Goal: Information Seeking & Learning: Find specific fact

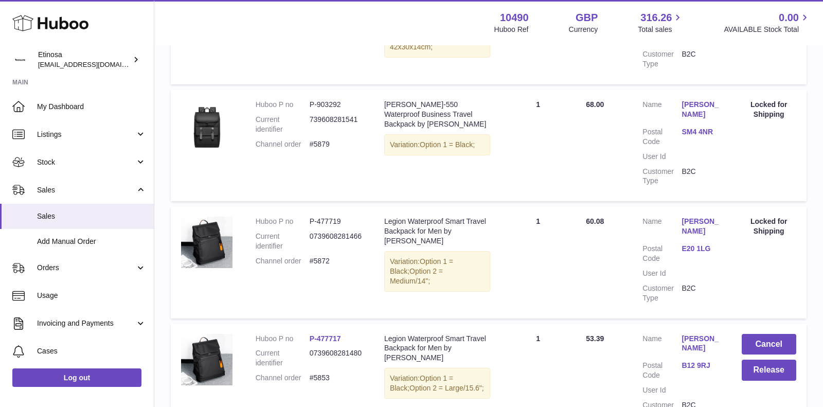
scroll to position [634, 0]
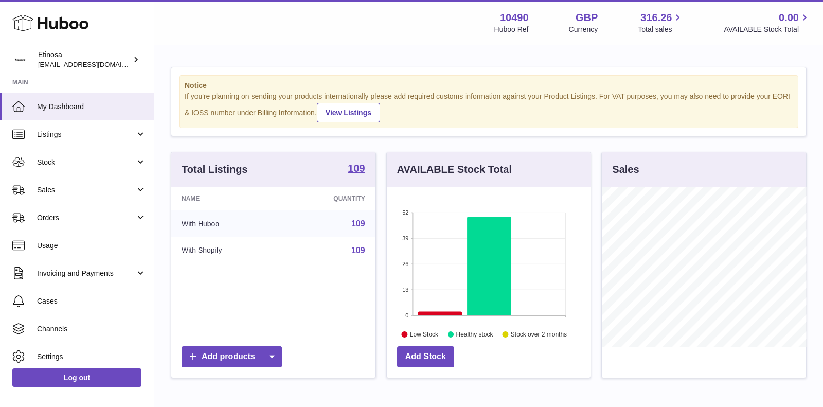
scroll to position [160, 204]
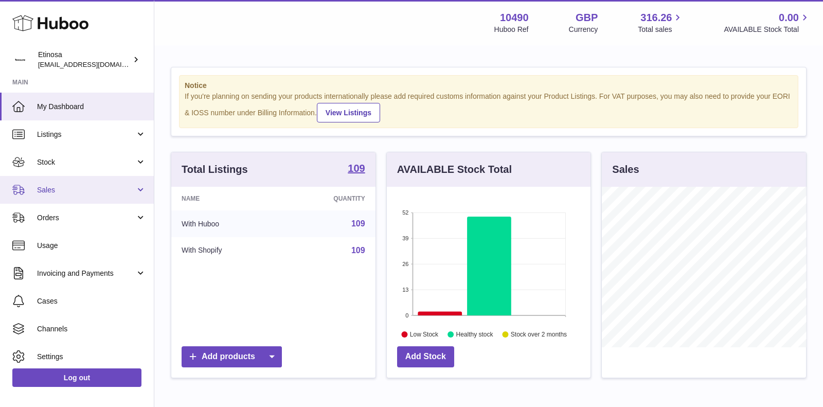
click at [102, 183] on link "Sales" at bounding box center [77, 190] width 154 height 28
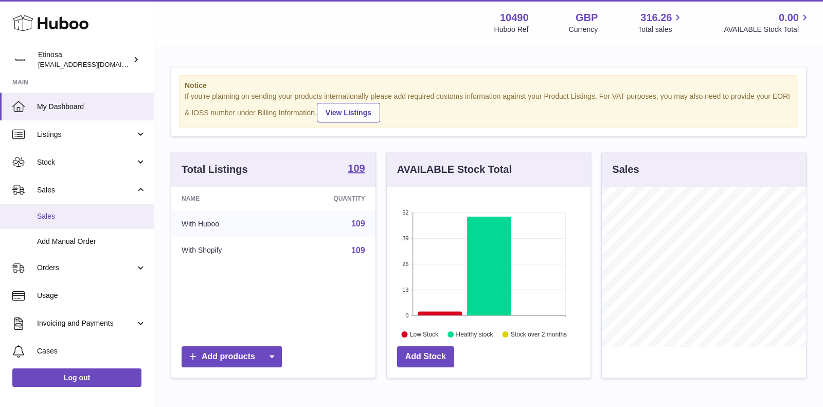
click at [67, 206] on link "Sales" at bounding box center [77, 216] width 154 height 25
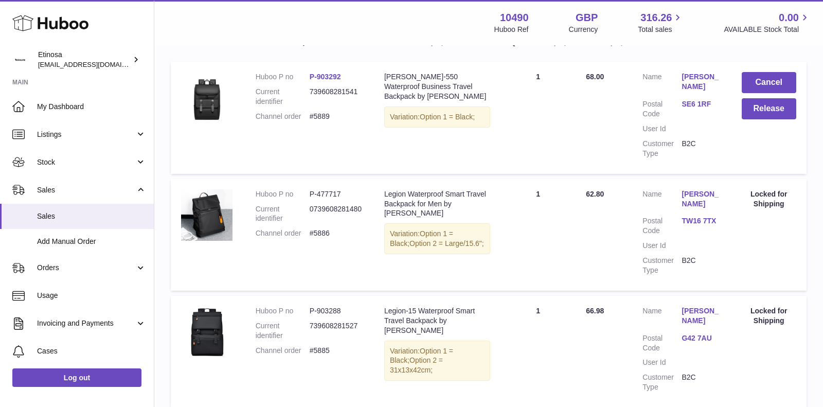
scroll to position [177, 0]
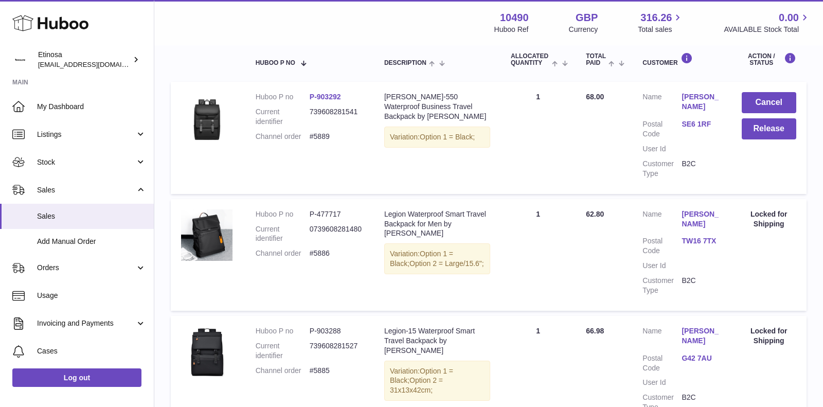
click at [698, 122] on link "SE6 1RF" at bounding box center [701, 124] width 39 height 10
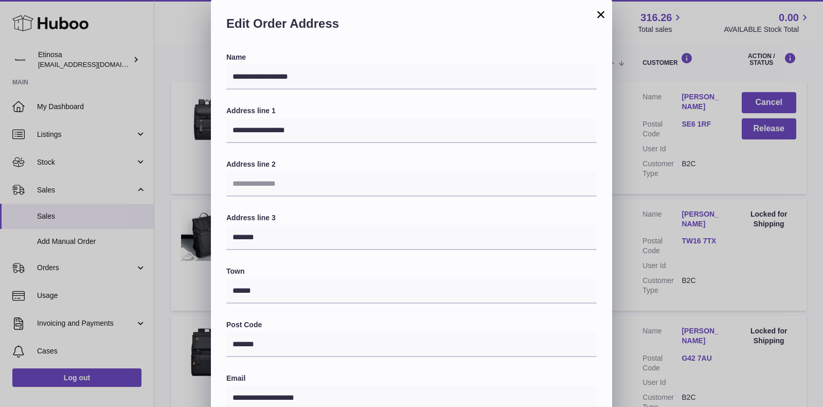
scroll to position [0, 0]
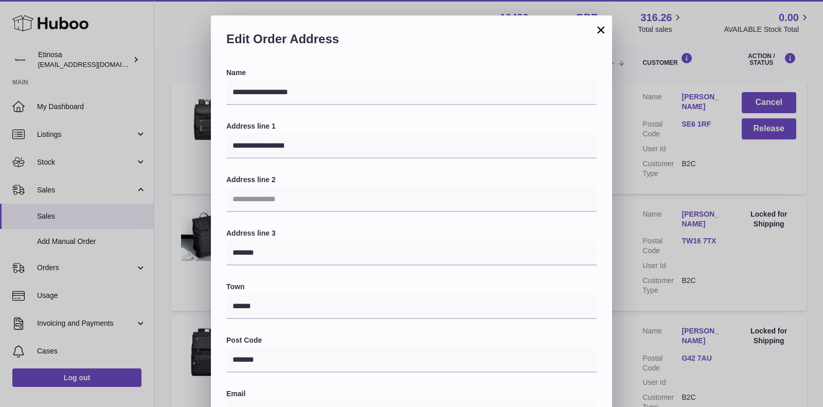
click at [596, 32] on button "×" at bounding box center [601, 30] width 12 height 12
